Goal: Share content

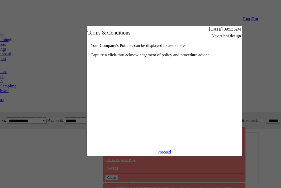
scroll to position [0, 46]
click at [164, 155] on link "Proceed" at bounding box center [164, 152] width 14 height 4
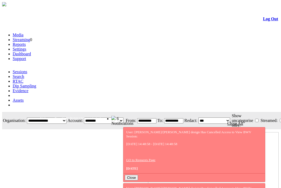
scroll to position [0, 46]
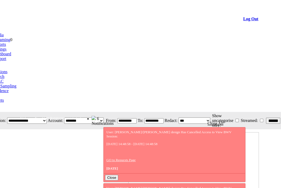
click at [9, 89] on link "Evidence" at bounding box center [1, 91] width 16 height 4
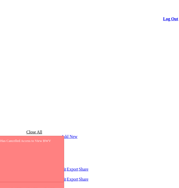
scroll to position [0, 107]
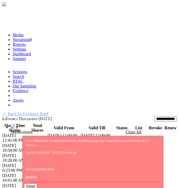
click at [132, 166] on link "List" at bounding box center [134, 168] width 7 height 4
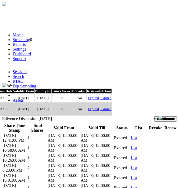
drag, startPoint x: 106, startPoint y: 78, endPoint x: 68, endPoint y: 86, distance: 38.8
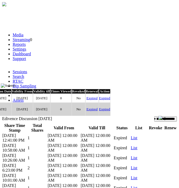
click at [15, 88] on input "image" at bounding box center [8, 86] width 15 height 4
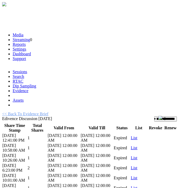
click at [132, 146] on link "List" at bounding box center [134, 148] width 7 height 4
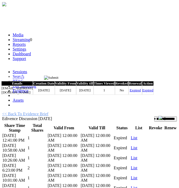
click at [59, 77] on input "image" at bounding box center [51, 78] width 15 height 4
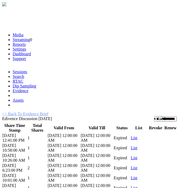
click at [31, 112] on link "<< Back To Evidence Brief" at bounding box center [25, 114] width 46 height 4
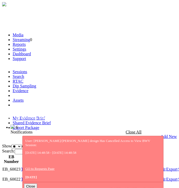
click at [45, 135] on div "Add New Show ** ** *** entries Search: EB Number Name Description No. of Sessio…" at bounding box center [89, 182] width 175 height 94
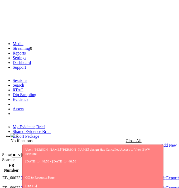
scroll to position [0, 107]
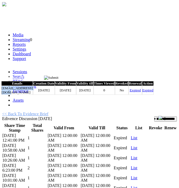
drag, startPoint x: 44, startPoint y: 100, endPoint x: 9, endPoint y: 100, distance: 35.6
click at [9, 95] on td "[EMAIL_ADDRESS][DOMAIN_NAME]" at bounding box center [17, 90] width 32 height 9
copy td "[EMAIL_ADDRESS][DOMAIN_NAME]"
click at [59, 78] on input "image" at bounding box center [51, 78] width 15 height 4
